Goal: Entertainment & Leisure: Consume media (video, audio)

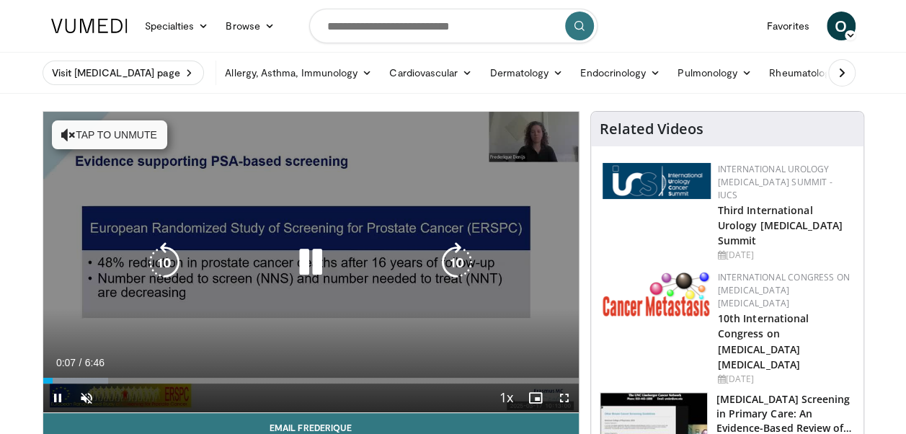
click at [316, 260] on icon "Video Player" at bounding box center [310, 262] width 40 height 40
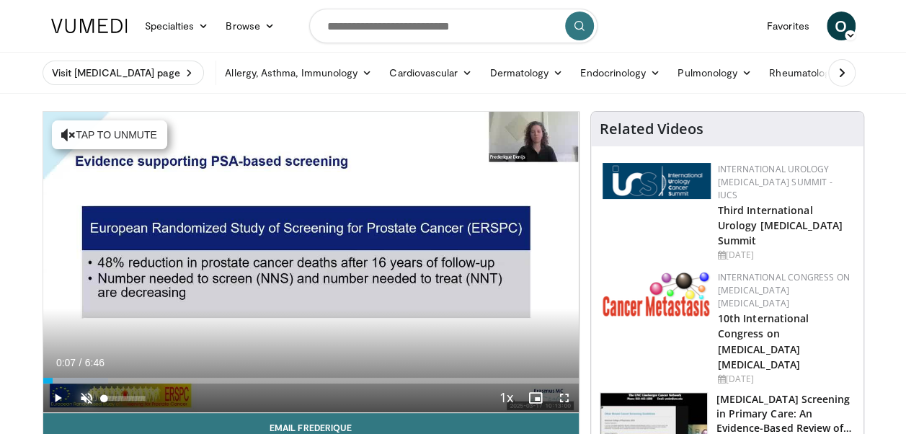
drag, startPoint x: 558, startPoint y: 398, endPoint x: 83, endPoint y: 402, distance: 475.0
click at [83, 402] on span "Video Player" at bounding box center [86, 397] width 29 height 29
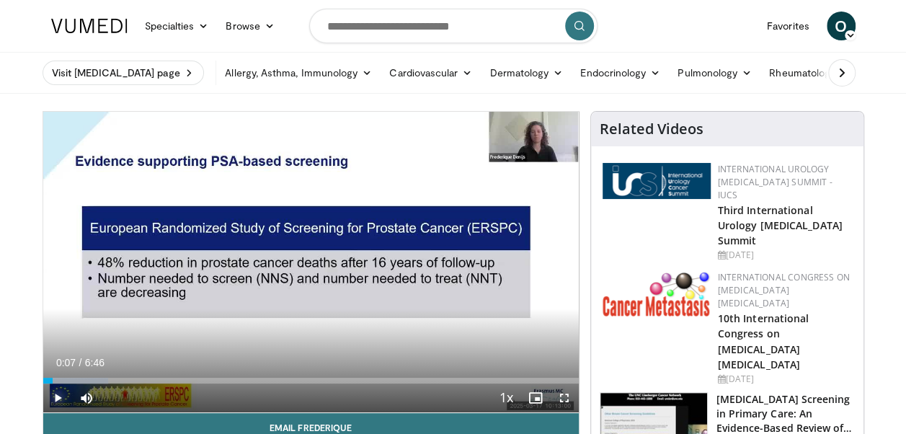
click at [59, 398] on span "Video Player" at bounding box center [57, 397] width 29 height 29
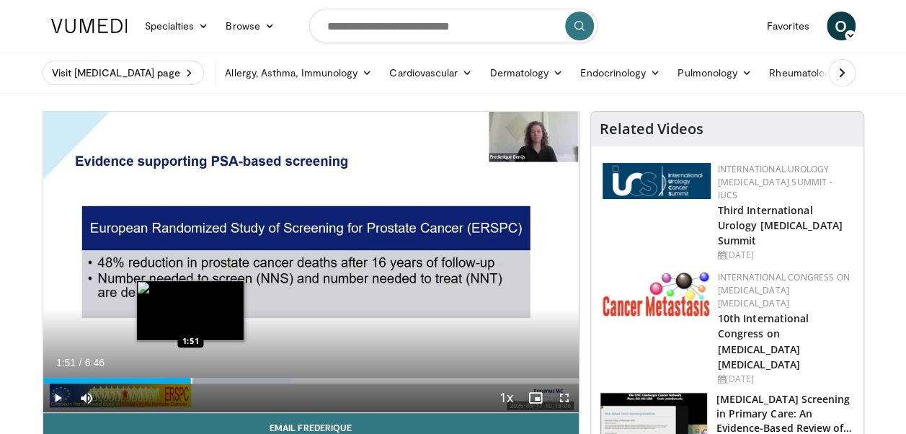
drag, startPoint x: 205, startPoint y: 381, endPoint x: 190, endPoint y: 381, distance: 14.4
click at [191, 381] on div "Progress Bar" at bounding box center [191, 381] width 1 height 6
click at [192, 381] on div "Progress Bar" at bounding box center [192, 381] width 1 height 6
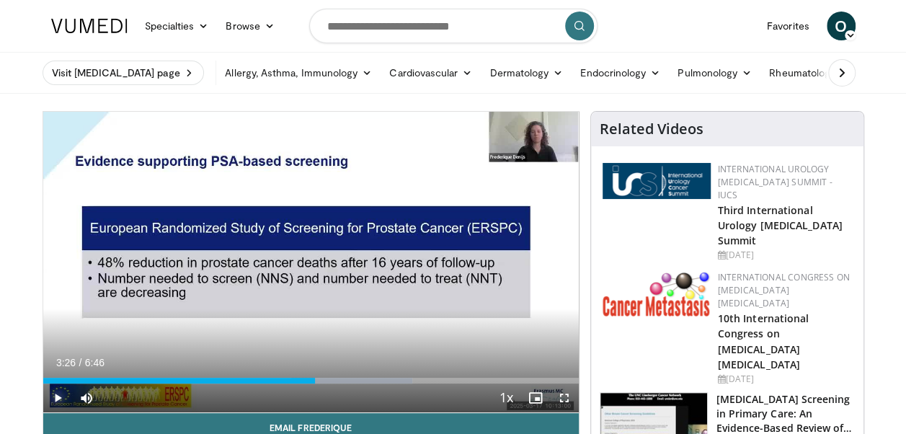
drag, startPoint x: 331, startPoint y: 379, endPoint x: 314, endPoint y: 379, distance: 16.6
click at [316, 379] on div "Progress Bar" at bounding box center [316, 381] width 1 height 6
click at [566, 395] on span "Video Player" at bounding box center [564, 397] width 29 height 29
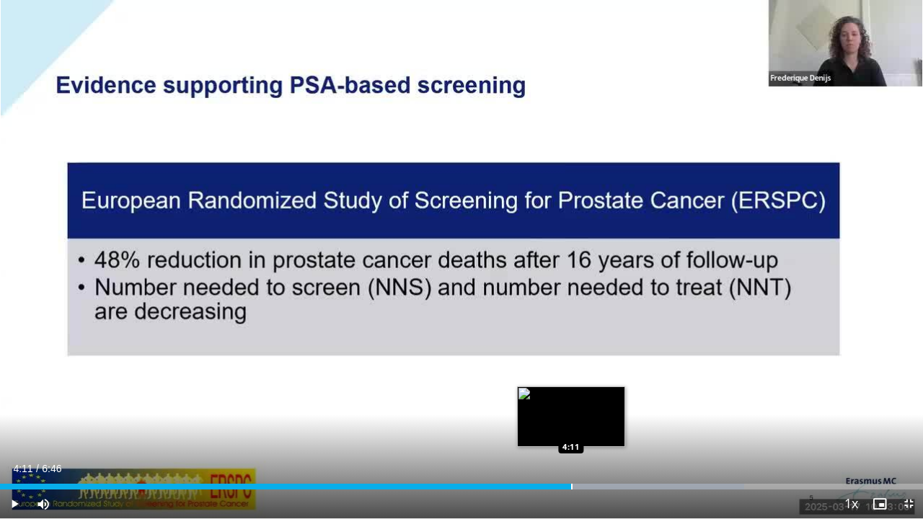
drag, startPoint x: 596, startPoint y: 485, endPoint x: 571, endPoint y: 487, distance: 25.3
click at [571, 433] on div "Progress Bar" at bounding box center [571, 487] width 1 height 6
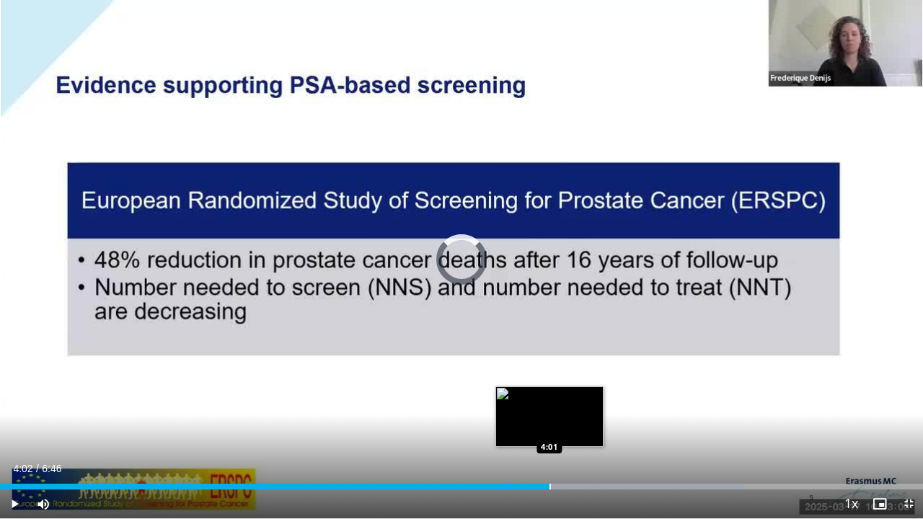
drag, startPoint x: 571, startPoint y: 483, endPoint x: 548, endPoint y: 486, distance: 23.2
click at [548, 433] on div "Loaded : 80.61% 4:02 4:01" at bounding box center [461, 483] width 923 height 14
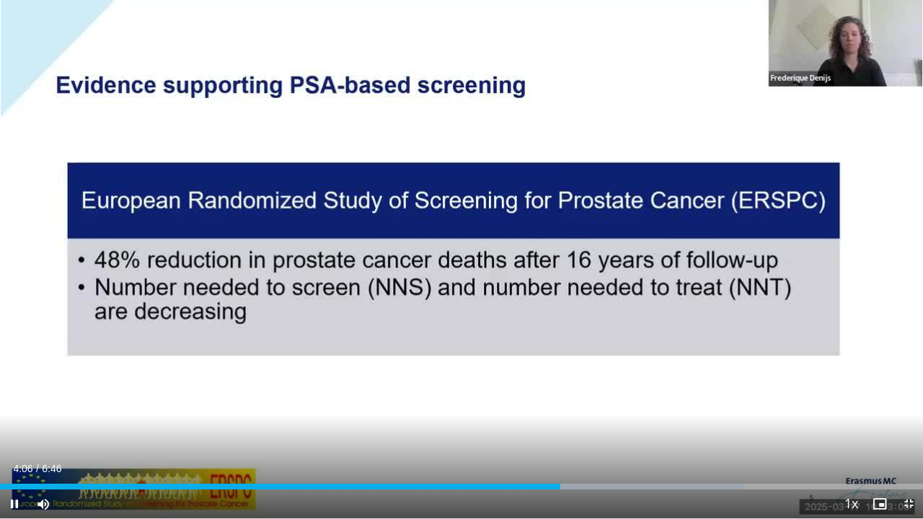
click at [548, 433] on video-js "**********" at bounding box center [461, 259] width 923 height 519
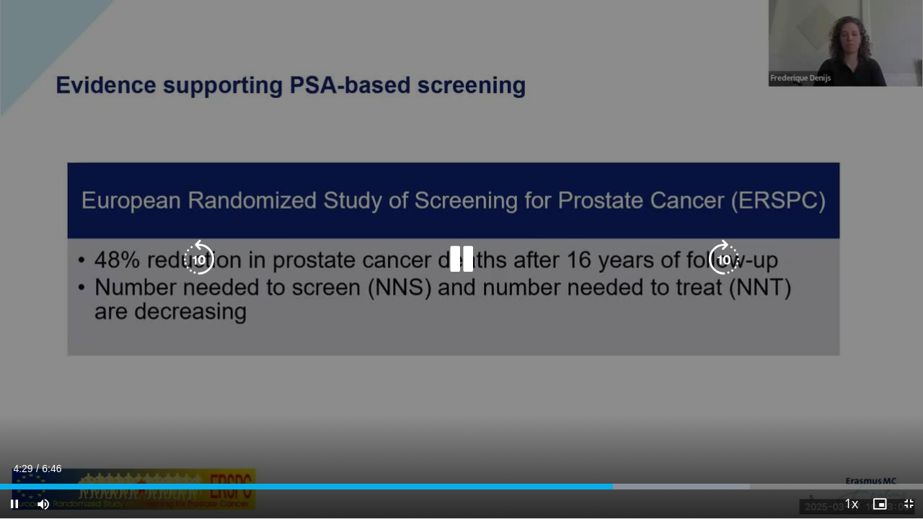
click at [468, 261] on icon "Video Player" at bounding box center [461, 259] width 40 height 40
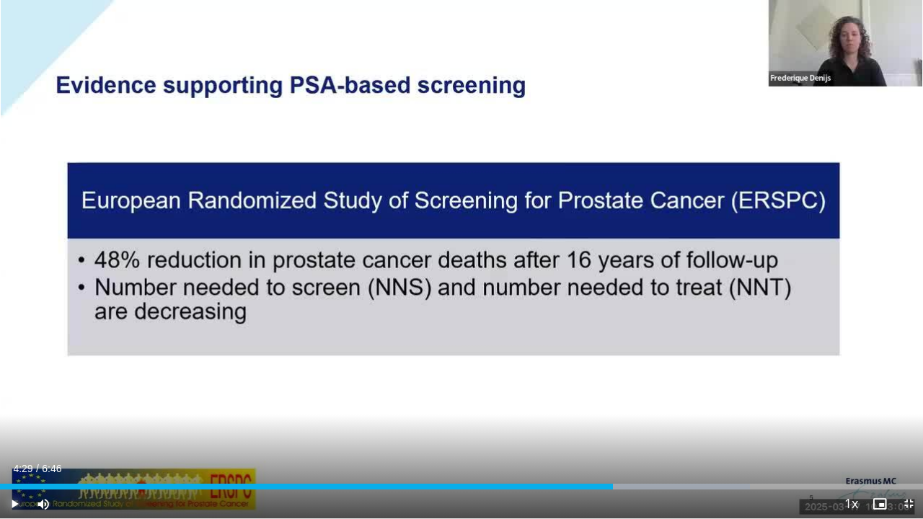
click at [16, 433] on span "Video Player" at bounding box center [14, 503] width 29 height 29
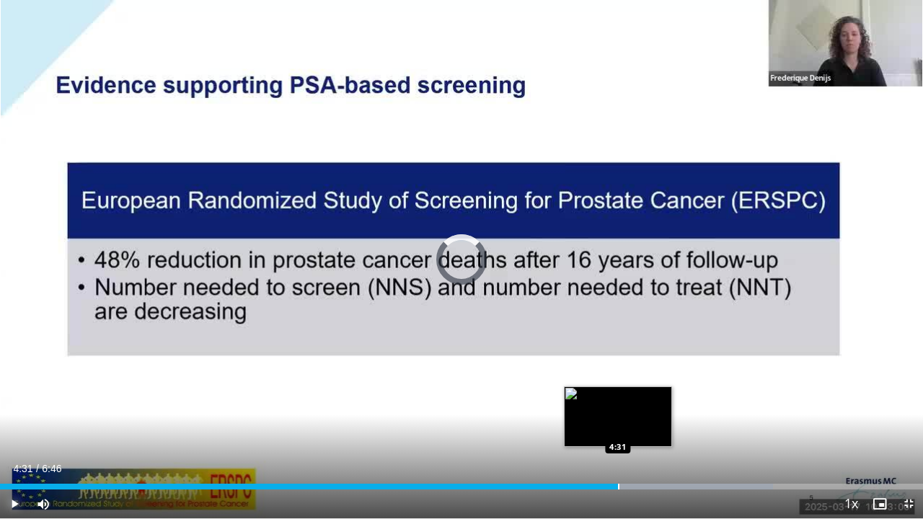
drag, startPoint x: 634, startPoint y: 484, endPoint x: 617, endPoint y: 483, distance: 16.6
click at [617, 433] on div "Loaded : 83.74% 4:31 4:31" at bounding box center [461, 483] width 923 height 14
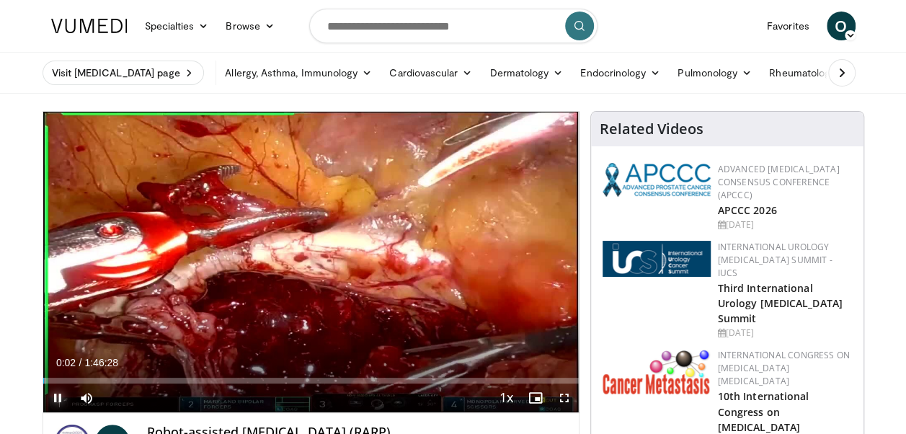
click at [61, 396] on span "Video Player" at bounding box center [57, 397] width 29 height 29
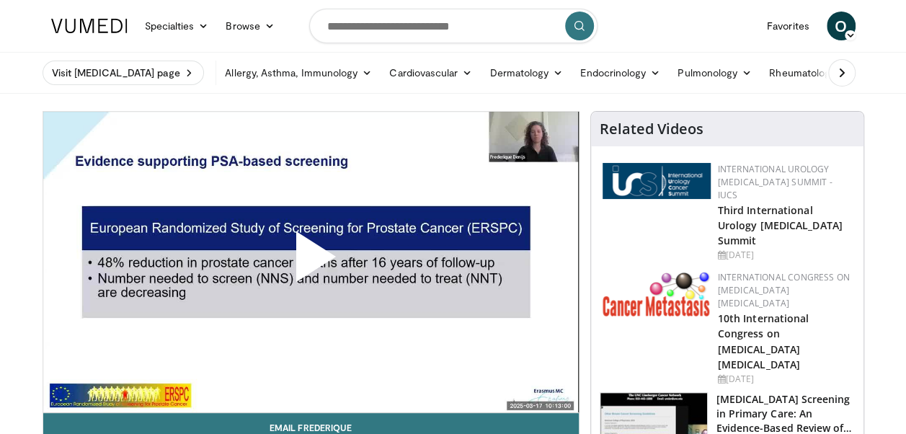
click at [640, 393] on img at bounding box center [653, 430] width 107 height 75
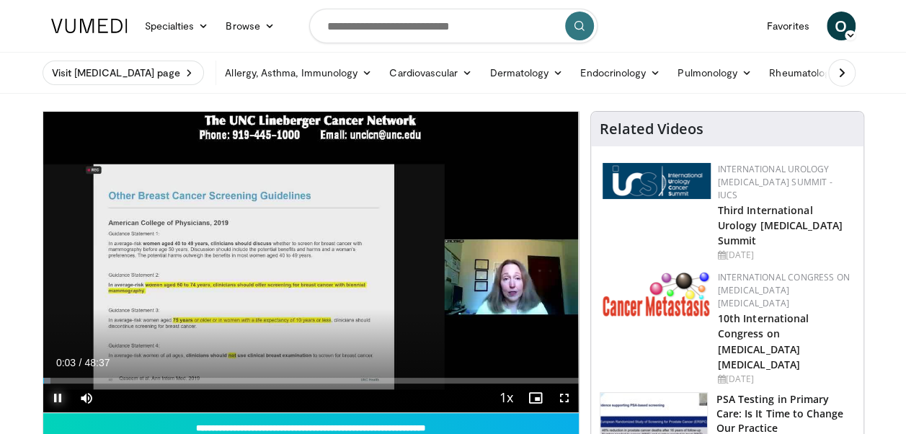
click at [52, 395] on span "Video Player" at bounding box center [57, 397] width 29 height 29
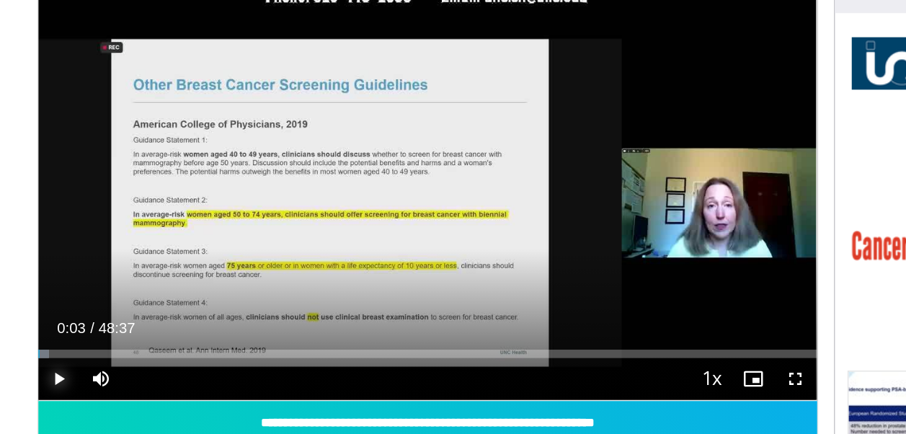
scroll to position [1, 0]
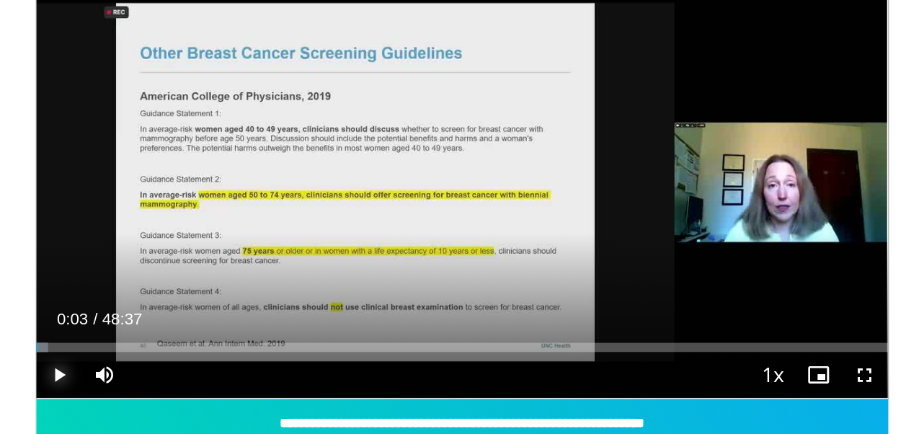
click at [56, 394] on span "Video Player" at bounding box center [57, 396] width 29 height 29
click at [55, 399] on span "Video Player" at bounding box center [57, 396] width 29 height 29
